Goal: Obtain resource: Download file/media

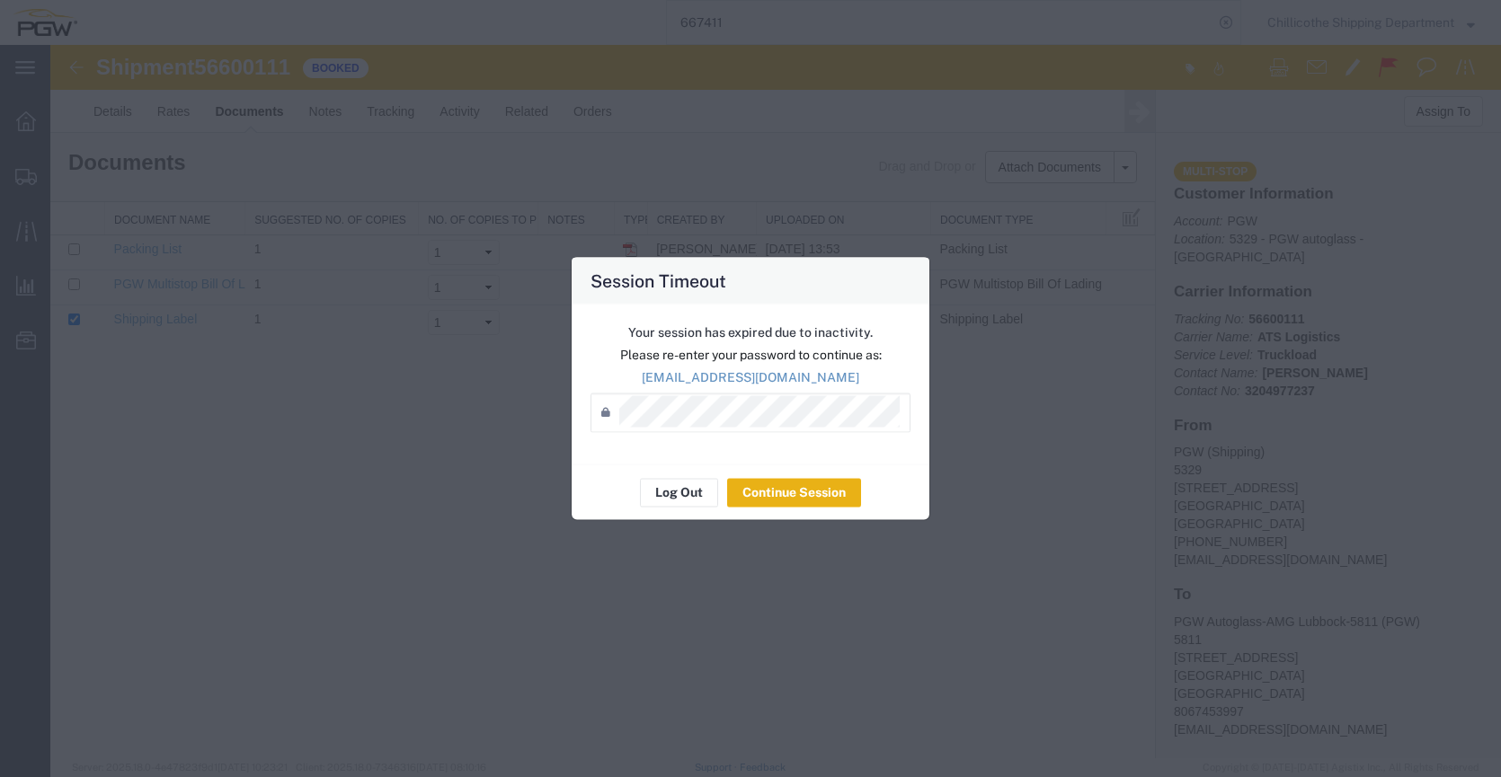
click at [738, 484] on button "Continue Session" at bounding box center [794, 492] width 134 height 29
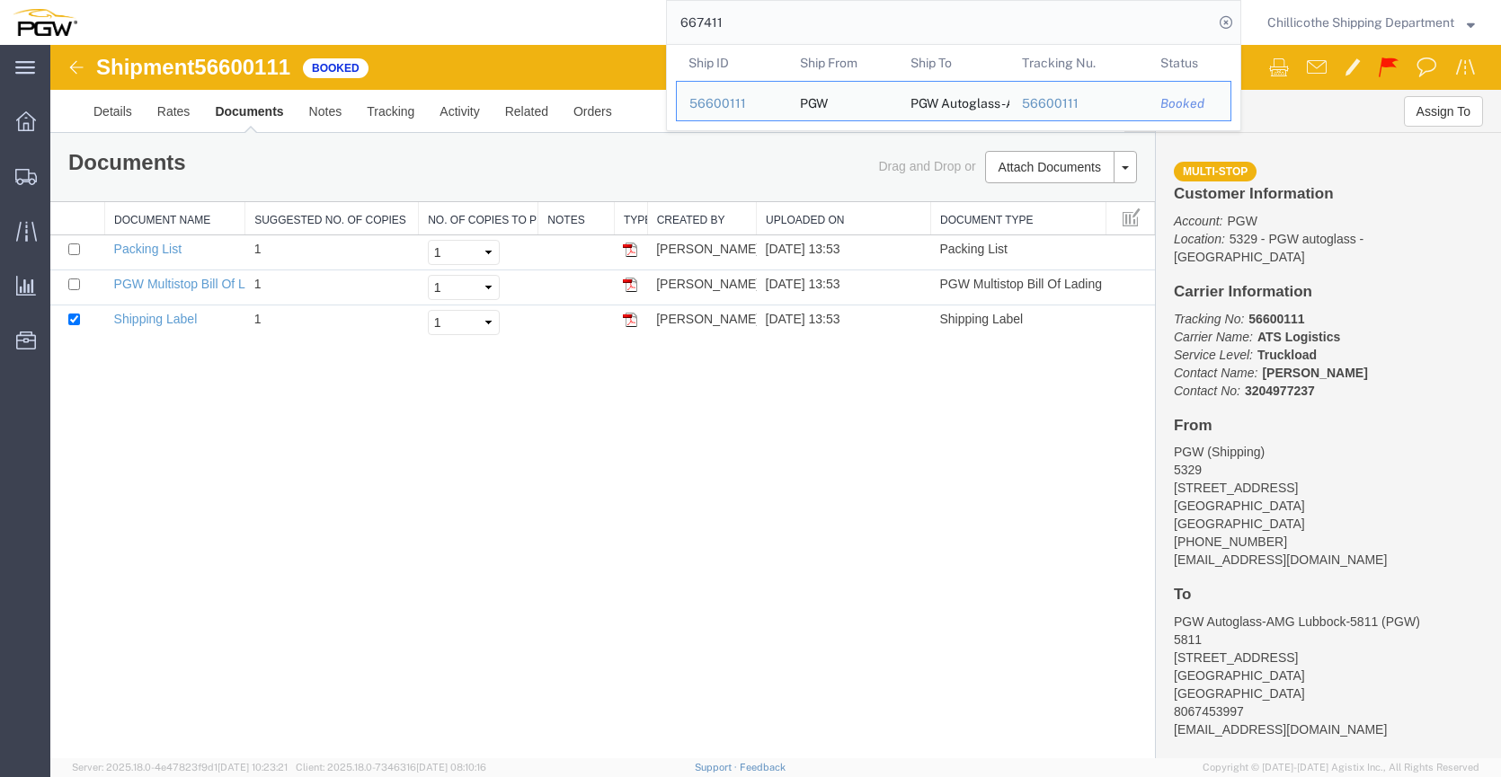
click at [749, 12] on input "667411" at bounding box center [940, 22] width 546 height 43
paste input "57"
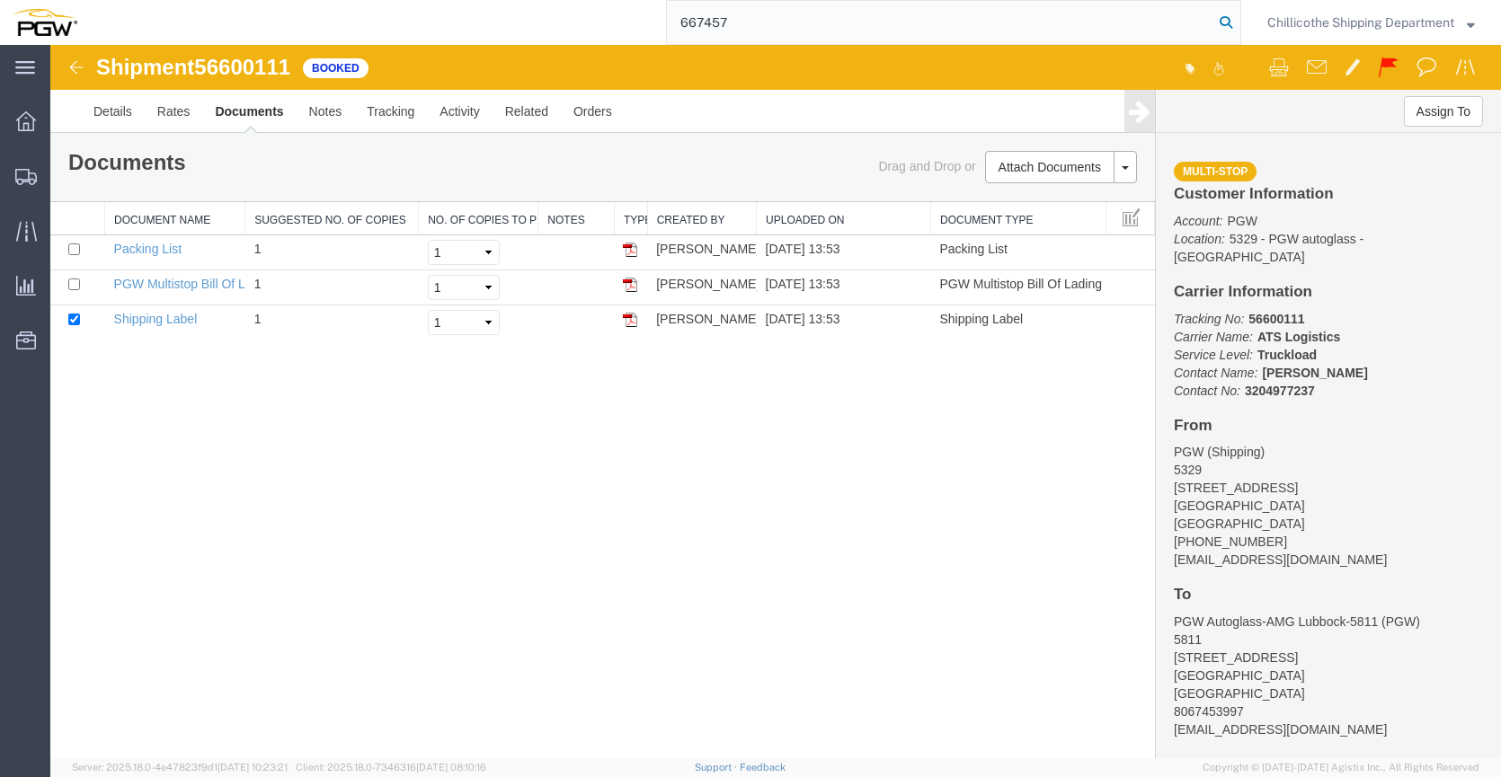
type input "667457"
click at [1214, 31] on icon at bounding box center [1225, 22] width 25 height 25
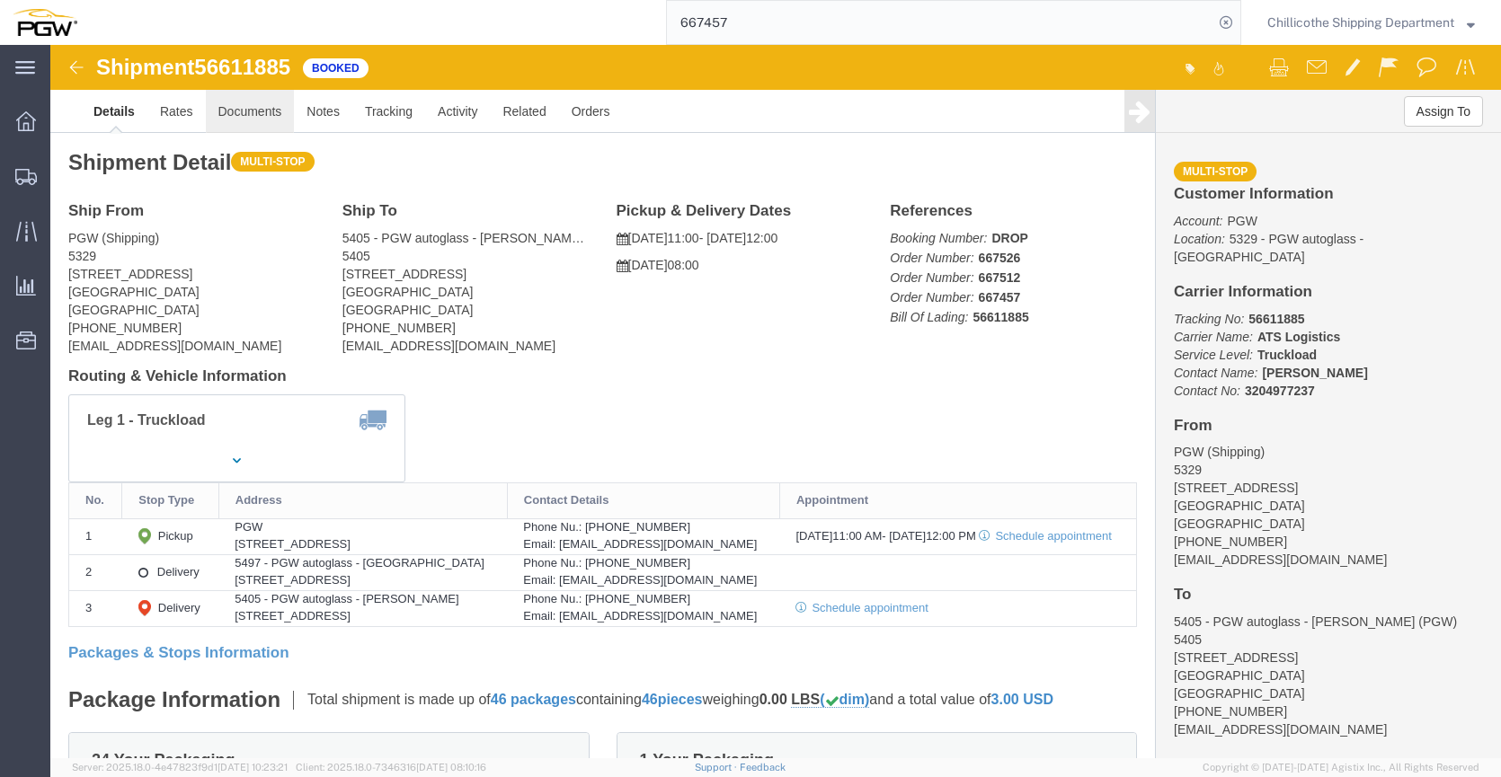
click link "Documents"
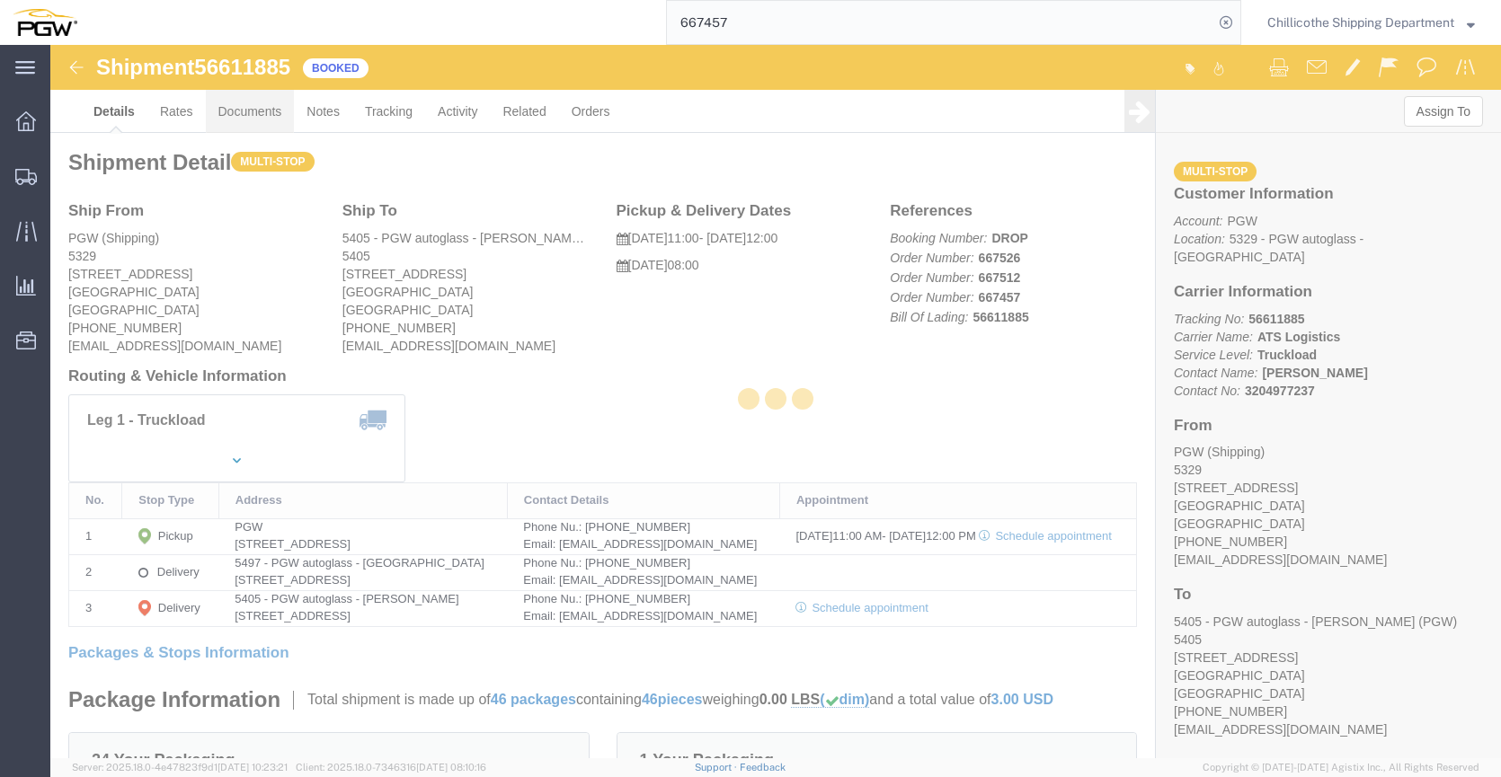
click div
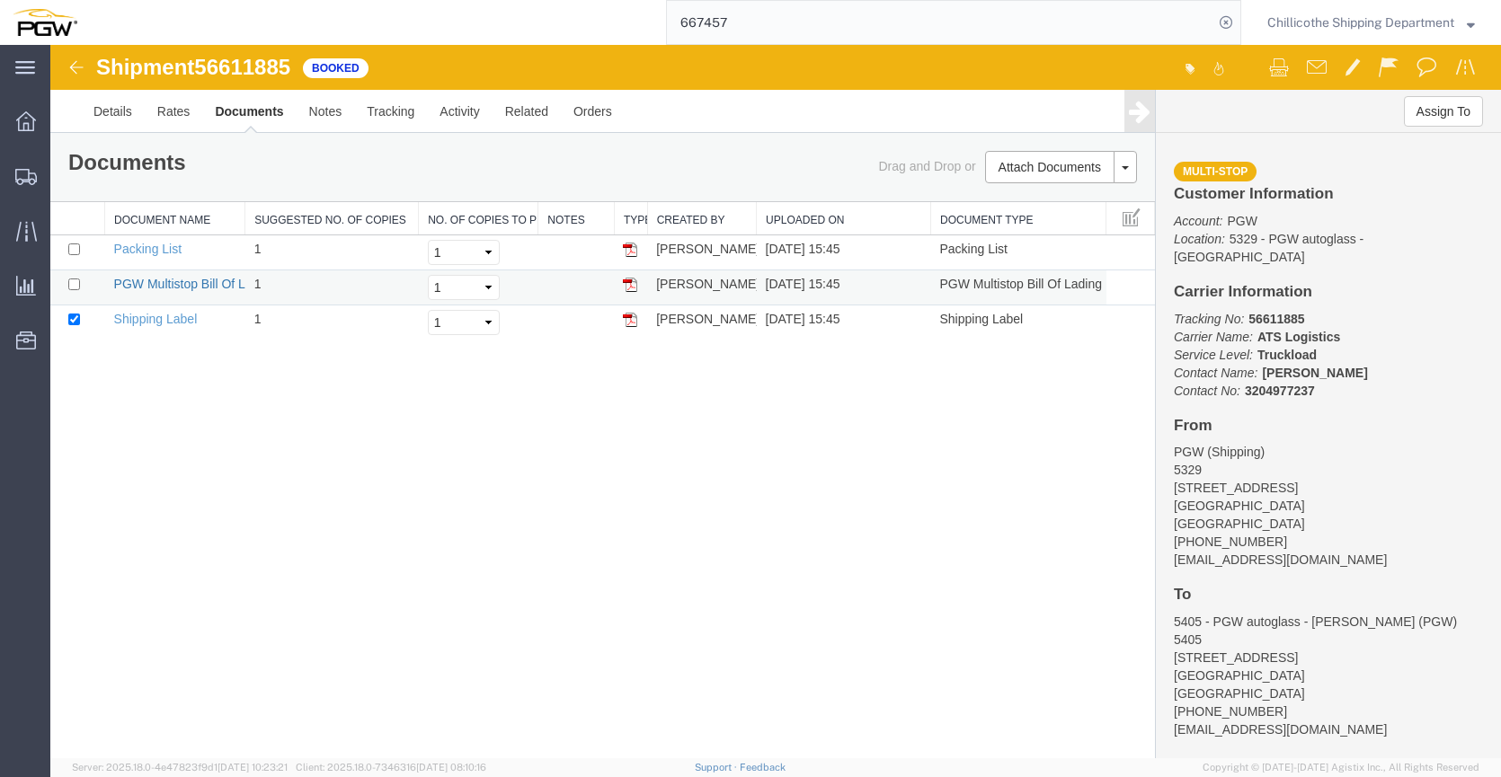
click at [198, 286] on link "PGW Multistop Bill Of Lading" at bounding box center [195, 284] width 163 height 14
